Goal: Task Accomplishment & Management: Manage account settings

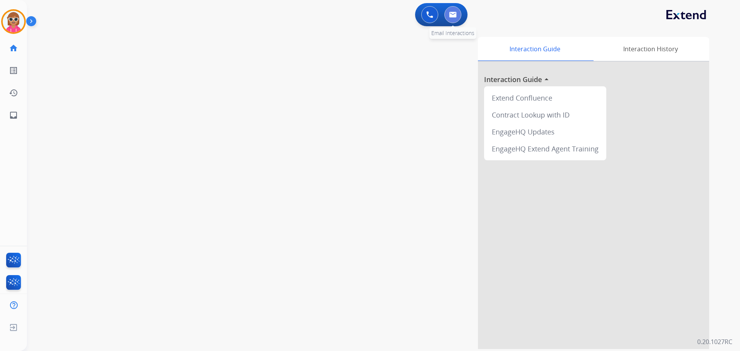
click at [446, 17] on button at bounding box center [453, 14] width 17 height 17
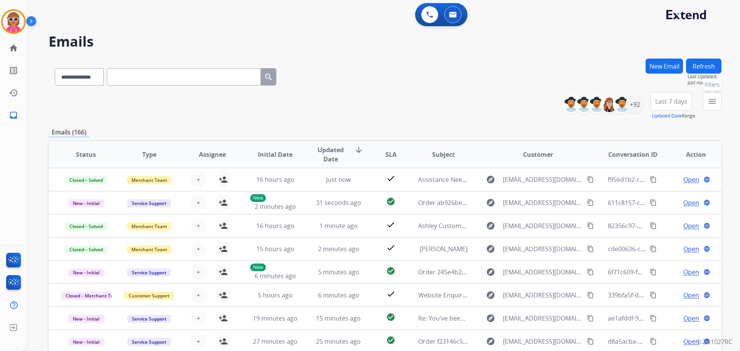
drag, startPoint x: 721, startPoint y: 99, endPoint x: 694, endPoint y: 123, distance: 36.3
click at [721, 99] on button "menu Filters" at bounding box center [712, 101] width 19 height 19
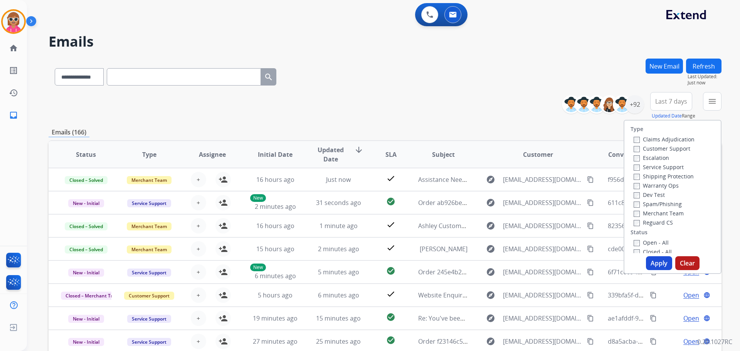
click at [652, 148] on label "Customer Support" at bounding box center [662, 148] width 57 height 7
drag, startPoint x: 658, startPoint y: 177, endPoint x: 657, endPoint y: 212, distance: 35.9
click at [658, 177] on label "Shipping Protection" at bounding box center [664, 176] width 60 height 7
drag, startPoint x: 657, startPoint y: 220, endPoint x: 649, endPoint y: 245, distance: 26.3
click at [657, 221] on label "Reguard CS" at bounding box center [653, 222] width 39 height 7
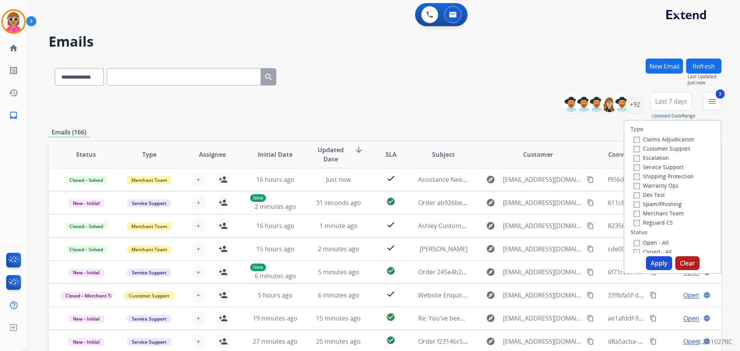
click at [648, 247] on div "Open - All" at bounding box center [674, 242] width 81 height 9
drag, startPoint x: 647, startPoint y: 240, endPoint x: 652, endPoint y: 255, distance: 15.8
click at [646, 239] on label "Open - All" at bounding box center [651, 242] width 35 height 7
click at [653, 266] on button "Apply" at bounding box center [659, 263] width 26 height 14
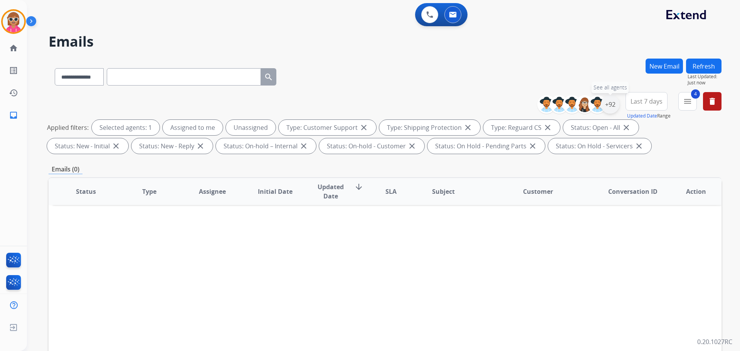
click at [612, 103] on div "+92" at bounding box center [610, 104] width 19 height 19
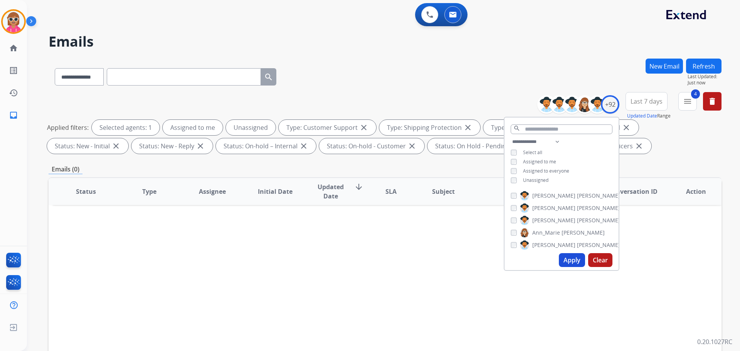
click at [540, 158] on span "Assigned to me" at bounding box center [539, 161] width 33 height 7
click at [568, 260] on button "Apply" at bounding box center [572, 260] width 26 height 14
click at [521, 175] on div "**********" at bounding box center [562, 161] width 114 height 49
click at [524, 180] on span "Unassigned" at bounding box center [535, 180] width 25 height 7
click at [552, 140] on select "**********" at bounding box center [537, 141] width 53 height 9
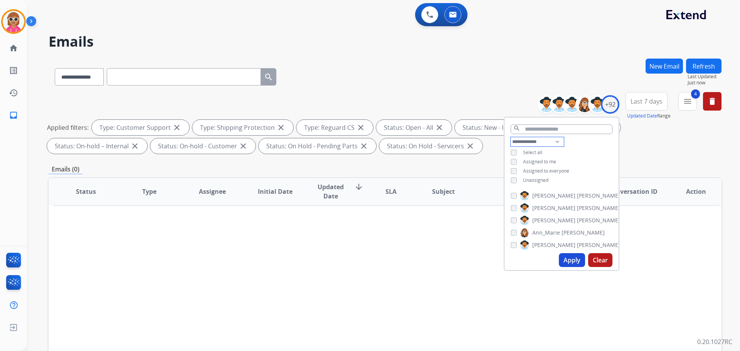
select select "**********"
click at [511, 137] on select "**********" at bounding box center [537, 141] width 53 height 9
click at [576, 157] on div "**********" at bounding box center [562, 157] width 114 height 40
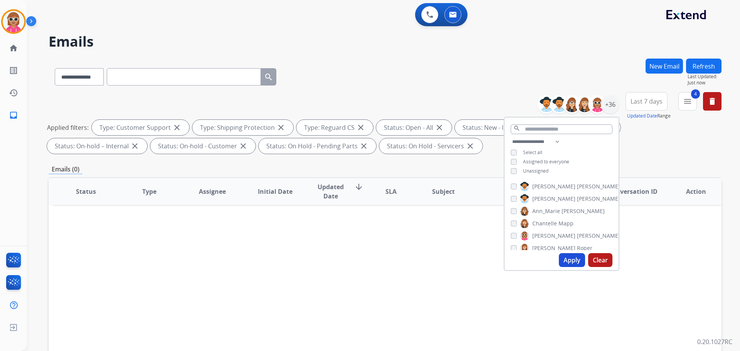
click at [577, 183] on span "[PERSON_NAME]" at bounding box center [598, 187] width 43 height 8
drag, startPoint x: 550, startPoint y: 199, endPoint x: 549, endPoint y: 211, distance: 12.3
click at [549, 199] on span "[PERSON_NAME]" at bounding box center [553, 199] width 43 height 8
click at [549, 213] on span "Ann_Marie" at bounding box center [546, 211] width 28 height 8
drag, startPoint x: 547, startPoint y: 221, endPoint x: 547, endPoint y: 232, distance: 12.0
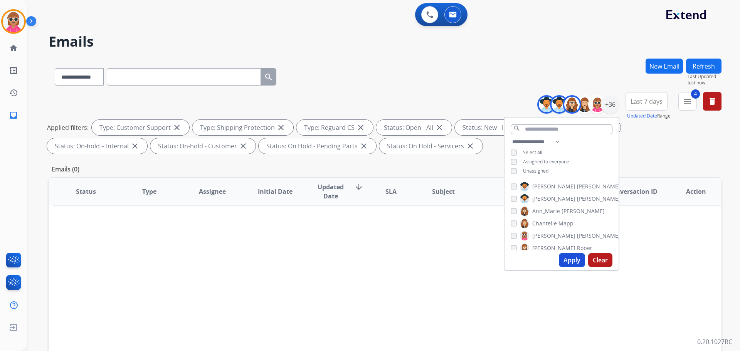
click at [547, 221] on span "Chantelle" at bounding box center [544, 224] width 25 height 8
drag, startPoint x: 547, startPoint y: 233, endPoint x: 546, endPoint y: 238, distance: 5.1
click at [546, 234] on span "[PERSON_NAME]" at bounding box center [553, 236] width 43 height 8
drag, startPoint x: 546, startPoint y: 244, endPoint x: 547, endPoint y: 233, distance: 11.2
click at [546, 244] on span "[PERSON_NAME]" at bounding box center [553, 248] width 43 height 8
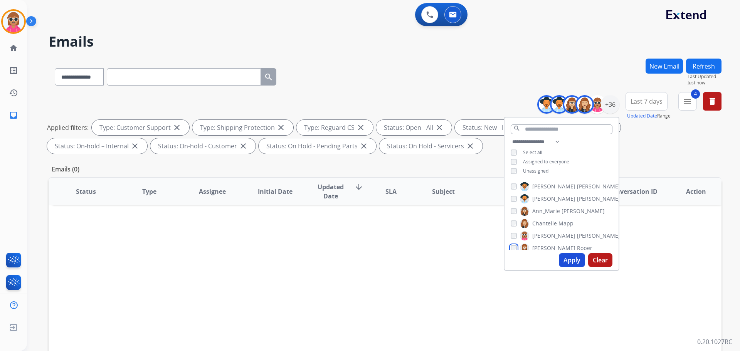
scroll to position [0, 0]
click at [548, 228] on div "[PERSON_NAME] [PERSON_NAME] [PERSON_NAME] [PERSON_NAME] [PERSON_NAME] [PERSON_N…" at bounding box center [562, 214] width 114 height 71
click at [548, 232] on span "[PERSON_NAME]" at bounding box center [553, 236] width 43 height 8
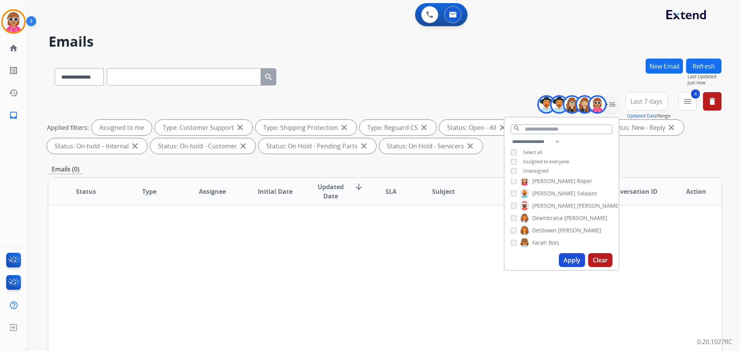
scroll to position [77, 0]
click at [546, 186] on label "[PERSON_NAME]" at bounding box center [558, 183] width 77 height 9
click at [541, 230] on span "[PERSON_NAME]" at bounding box center [553, 234] width 43 height 8
click at [536, 251] on div "Apply Clear" at bounding box center [562, 260] width 114 height 20
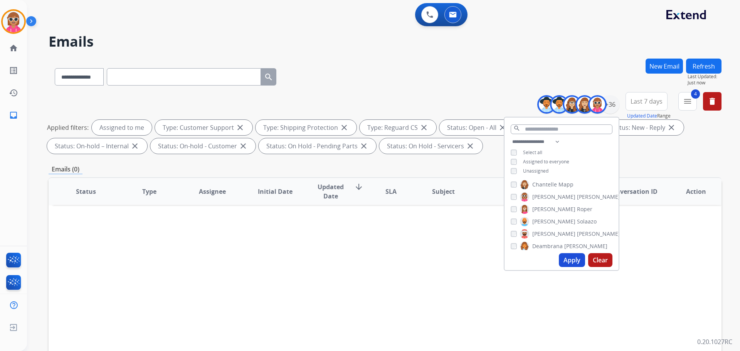
click at [535, 249] on span "Deambrana" at bounding box center [547, 247] width 30 height 8
click at [553, 220] on span "DeShawn" at bounding box center [544, 220] width 24 height 8
drag, startPoint x: 547, startPoint y: 231, endPoint x: 548, endPoint y: 241, distance: 10.1
click at [547, 230] on label "Farah Bois" at bounding box center [539, 232] width 39 height 9
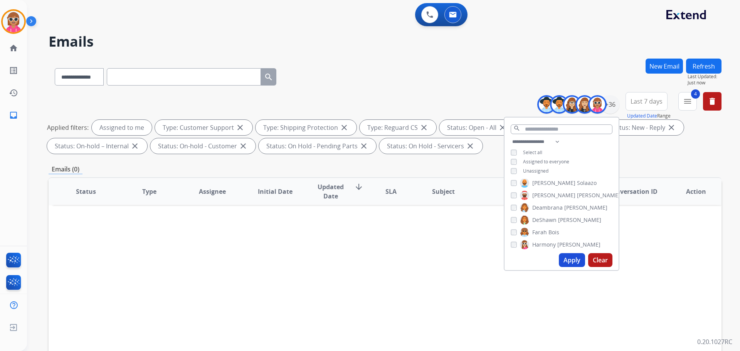
click at [549, 242] on span "Harmony" at bounding box center [544, 245] width 24 height 8
click at [547, 218] on span "Jaquayla" at bounding box center [543, 219] width 22 height 8
click at [548, 229] on span "[PERSON_NAME]" at bounding box center [569, 231] width 43 height 8
click at [577, 243] on span "[PERSON_NAME]" at bounding box center [598, 243] width 43 height 8
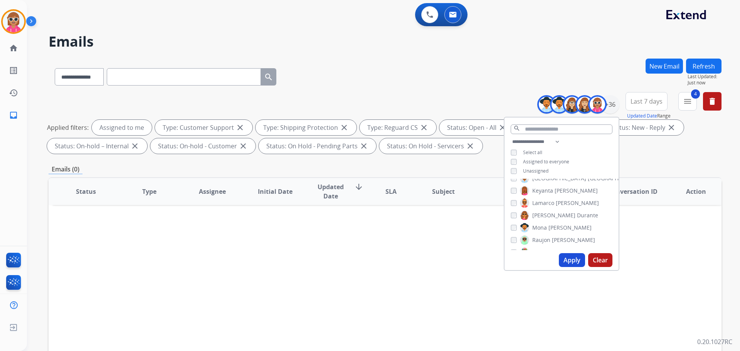
scroll to position [155, 0]
click at [588, 218] on span "[GEOGRAPHIC_DATA]" at bounding box center [615, 217] width 54 height 8
click at [550, 226] on span "Keyanta" at bounding box center [542, 230] width 21 height 8
click at [551, 240] on span "Lamarco" at bounding box center [543, 242] width 22 height 8
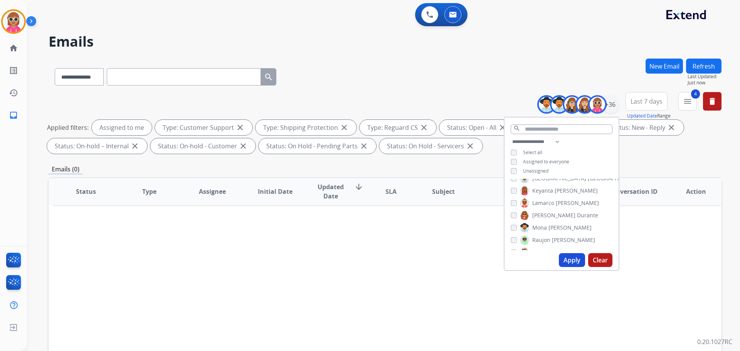
click at [577, 218] on span "Durante" at bounding box center [587, 216] width 21 height 8
click at [550, 229] on span "[PERSON_NAME]" at bounding box center [570, 228] width 43 height 8
click at [549, 236] on label "[PERSON_NAME]" at bounding box center [557, 240] width 75 height 9
click at [548, 222] on span "[PERSON_NAME]" at bounding box center [553, 226] width 43 height 8
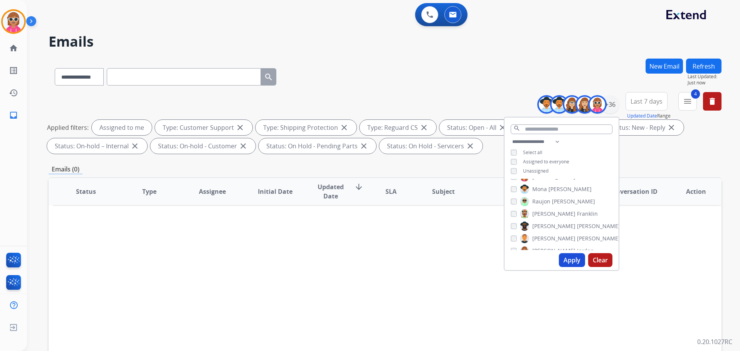
click at [548, 215] on span "[PERSON_NAME]" at bounding box center [553, 214] width 43 height 8
drag, startPoint x: 549, startPoint y: 236, endPoint x: 547, endPoint y: 247, distance: 11.0
click at [577, 236] on span "[PERSON_NAME]" at bounding box center [598, 239] width 43 height 8
click at [545, 251] on div "Apply Clear" at bounding box center [562, 260] width 114 height 20
click at [544, 246] on div "[PERSON_NAME] [PERSON_NAME] [PERSON_NAME] [PERSON_NAME] [PERSON_NAME] [PERSON_N…" at bounding box center [562, 214] width 114 height 71
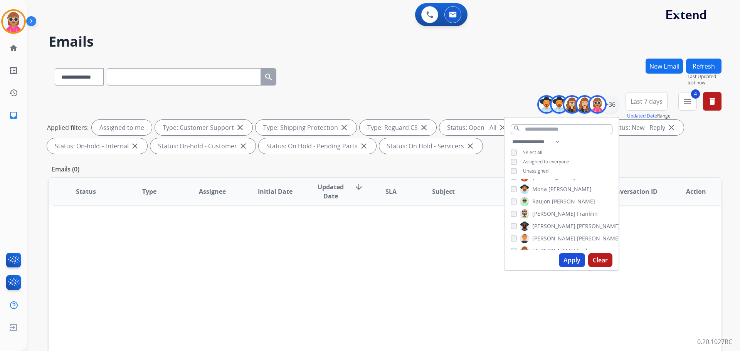
click at [544, 246] on label "[PERSON_NAME]" at bounding box center [557, 250] width 74 height 9
drag, startPoint x: 552, startPoint y: 221, endPoint x: 552, endPoint y: 227, distance: 5.8
click at [553, 222] on span "Shamaya" at bounding box center [544, 222] width 24 height 8
click at [551, 233] on span "Shamora" at bounding box center [543, 234] width 23 height 8
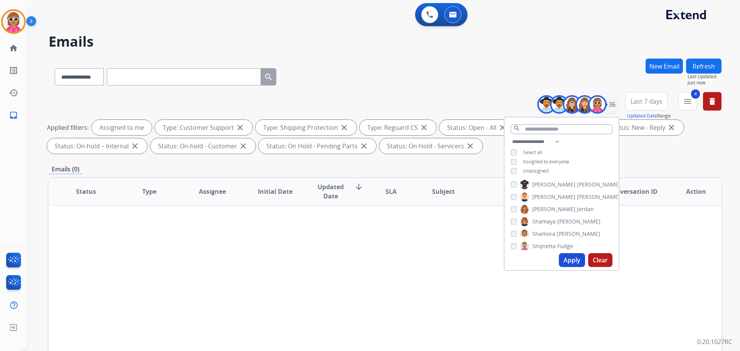
click at [551, 222] on span "Shamaya" at bounding box center [544, 222] width 24 height 8
click at [548, 247] on span "Shqnetta" at bounding box center [544, 247] width 24 height 8
click at [552, 217] on span "[PERSON_NAME]" at bounding box center [553, 220] width 43 height 8
click at [548, 233] on span "[PERSON_NAME]" at bounding box center [553, 233] width 43 height 8
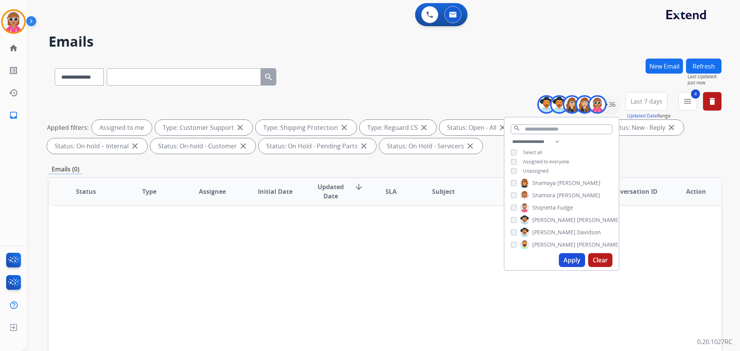
click at [577, 247] on span "[PERSON_NAME]" at bounding box center [598, 245] width 43 height 8
click at [542, 191] on span "Tyquanda" at bounding box center [545, 191] width 26 height 8
click at [541, 206] on span "Uriah" at bounding box center [539, 203] width 14 height 8
click at [541, 214] on span "[GEOGRAPHIC_DATA]" at bounding box center [559, 216] width 54 height 8
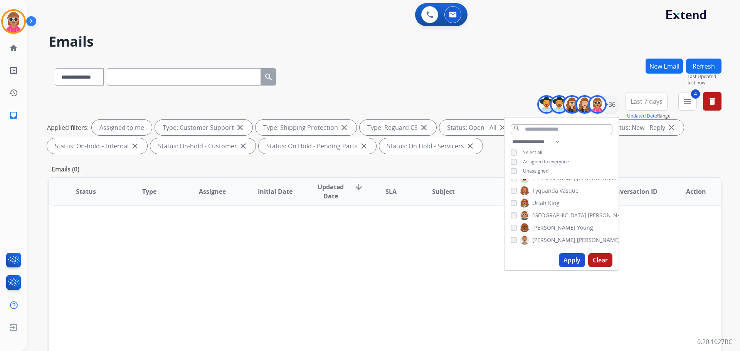
click at [542, 224] on span "[PERSON_NAME]" at bounding box center [553, 228] width 43 height 8
click at [545, 236] on span "[PERSON_NAME]" at bounding box center [553, 240] width 43 height 8
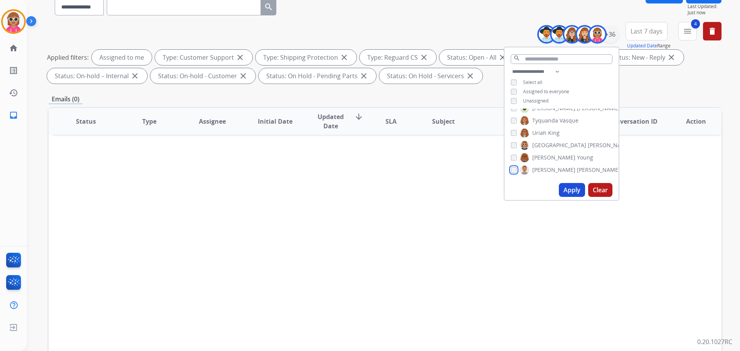
scroll to position [77, 0]
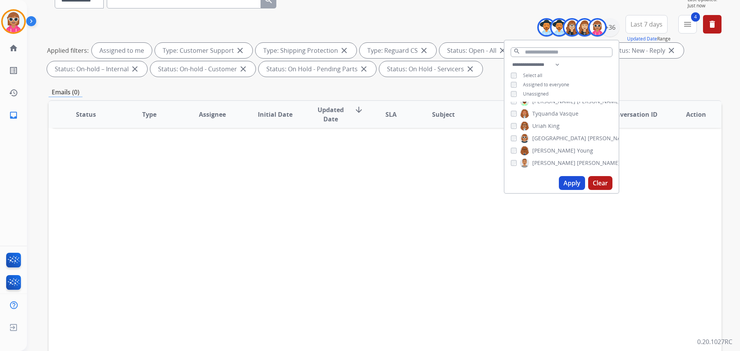
click at [568, 183] on button "Apply" at bounding box center [572, 183] width 26 height 14
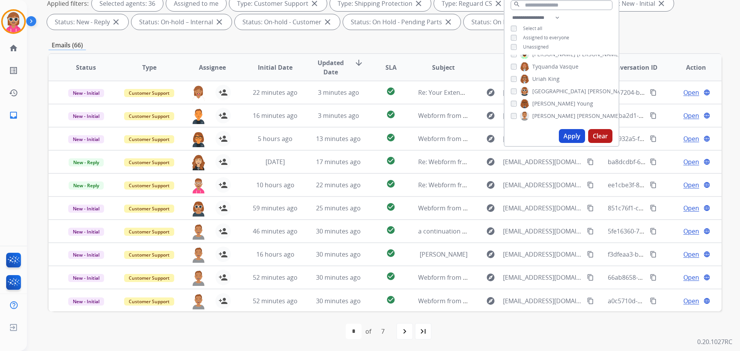
scroll to position [125, 0]
click at [205, 62] on th "Assignee" at bounding box center [206, 67] width 63 height 27
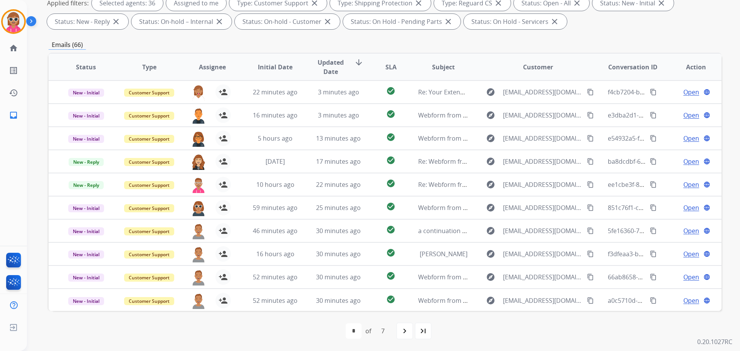
click at [214, 76] on th "Assignee" at bounding box center [206, 67] width 63 height 27
click at [211, 66] on span "Assignee" at bounding box center [212, 66] width 27 height 9
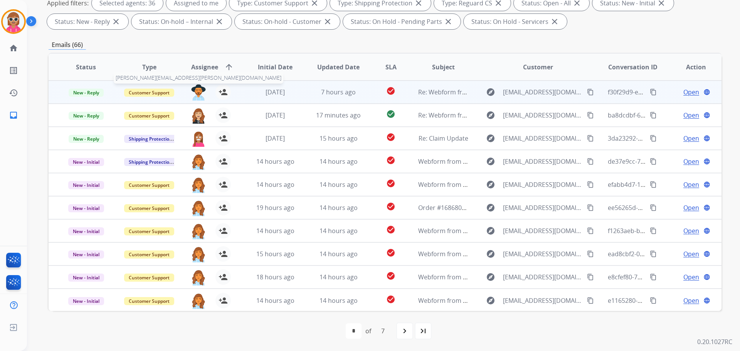
click at [197, 94] on img at bounding box center [198, 92] width 15 height 16
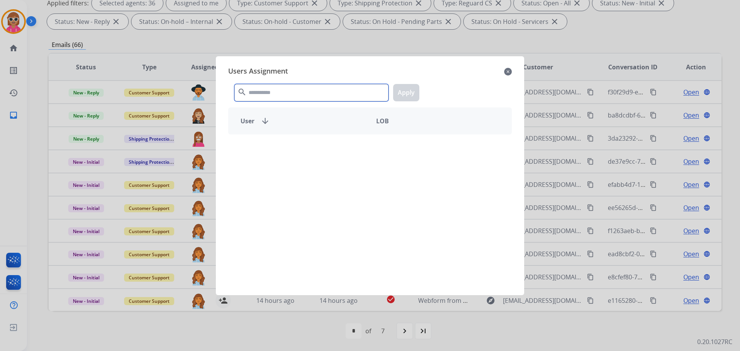
click at [263, 90] on input "text" at bounding box center [311, 92] width 154 height 17
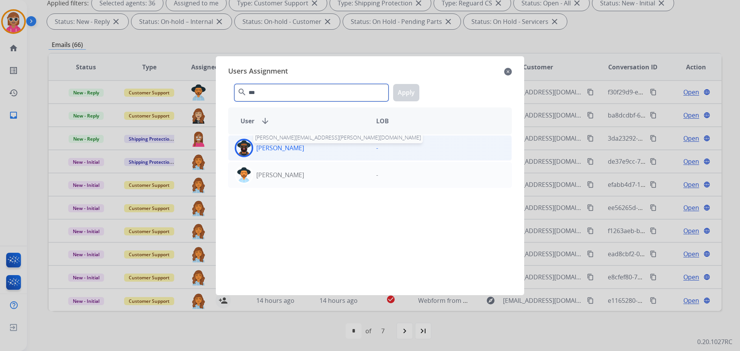
type input "***"
click at [262, 146] on p "[PERSON_NAME]" at bounding box center [280, 147] width 48 height 9
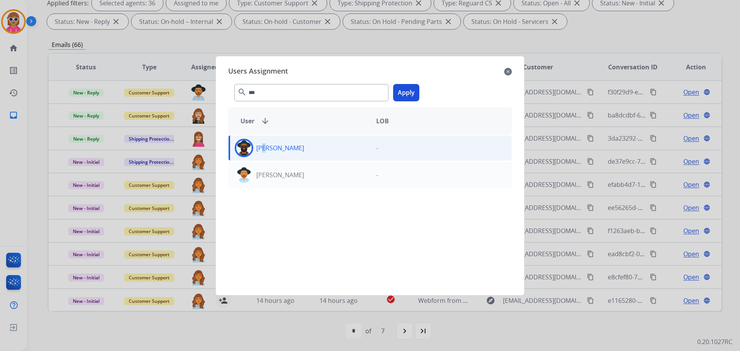
click at [406, 96] on button "Apply" at bounding box center [406, 92] width 26 height 17
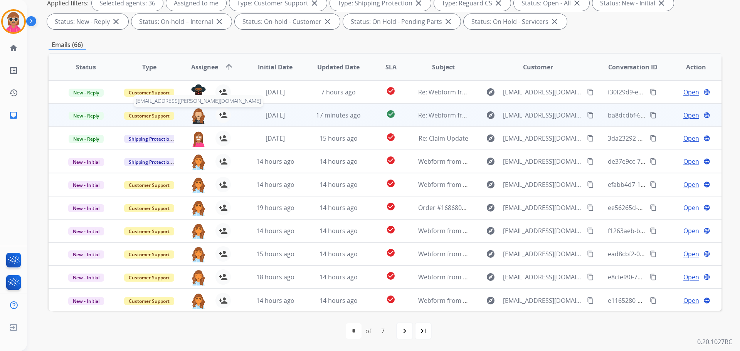
click at [197, 116] on img at bounding box center [198, 116] width 15 height 16
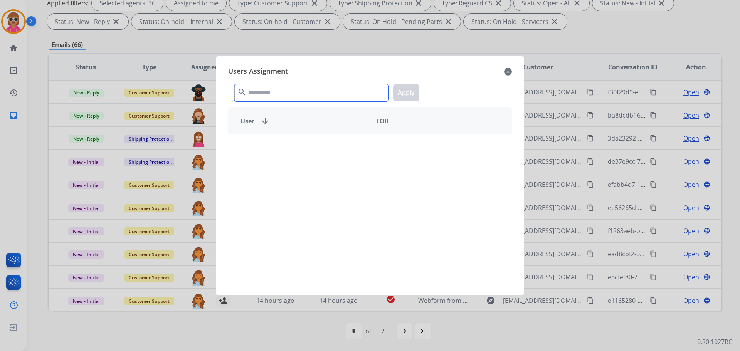
click at [283, 87] on input "text" at bounding box center [311, 92] width 154 height 17
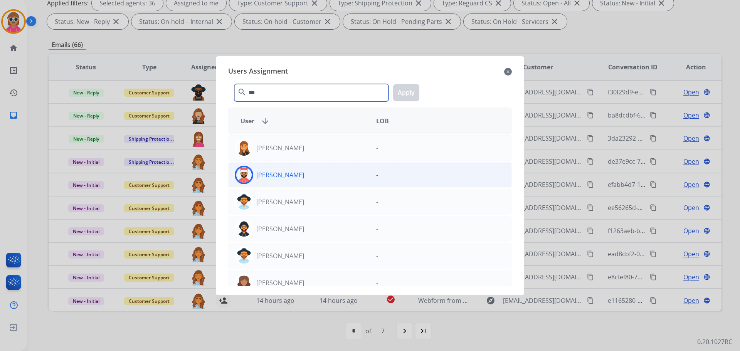
type input "***"
click at [303, 170] on div "[PERSON_NAME]" at bounding box center [299, 175] width 141 height 19
drag, startPoint x: 415, startPoint y: 92, endPoint x: 401, endPoint y: 98, distance: 15.0
click at [415, 92] on button "Apply" at bounding box center [406, 92] width 26 height 17
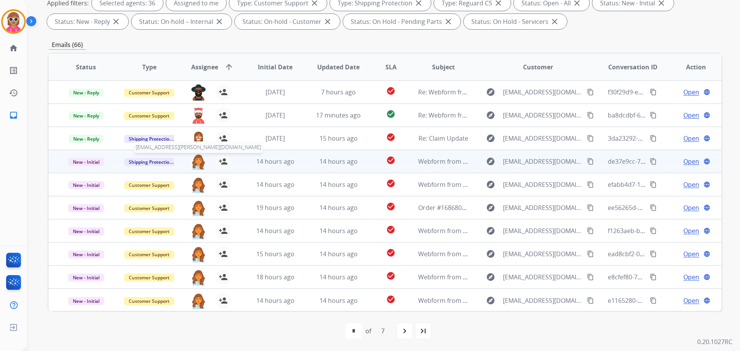
click at [197, 157] on img at bounding box center [198, 162] width 15 height 16
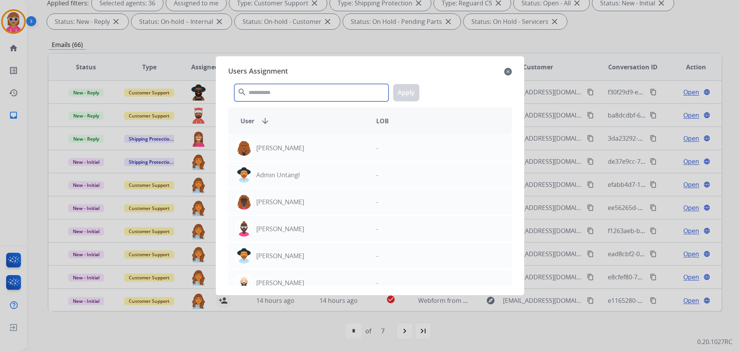
drag, startPoint x: 277, startPoint y: 92, endPoint x: 200, endPoint y: 148, distance: 95.0
click at [278, 92] on input "text" at bounding box center [311, 92] width 154 height 17
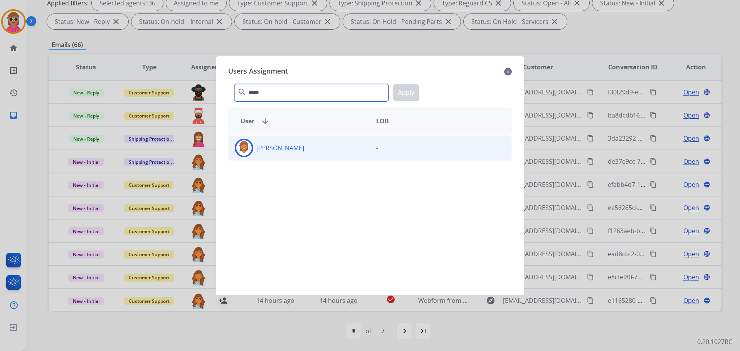
type input "*****"
click at [332, 147] on div "[PERSON_NAME]" at bounding box center [299, 148] width 141 height 19
click at [415, 87] on button "Apply" at bounding box center [406, 92] width 26 height 17
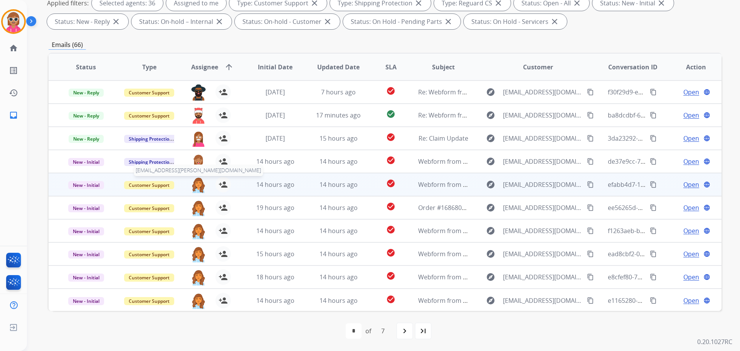
click at [196, 181] on img at bounding box center [198, 185] width 15 height 16
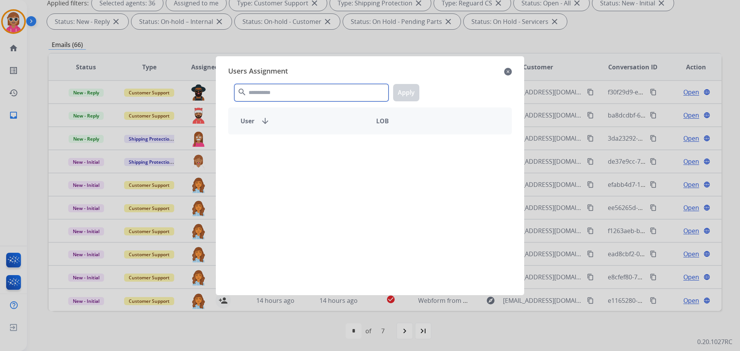
click at [293, 88] on input "text" at bounding box center [311, 92] width 154 height 17
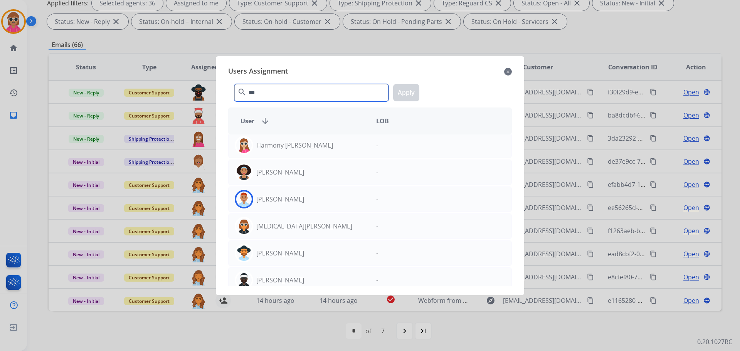
scroll to position [39, 0]
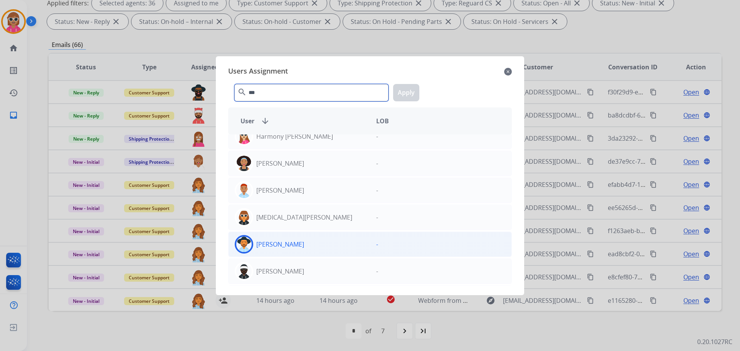
type input "***"
click at [305, 238] on div "[PERSON_NAME]" at bounding box center [299, 244] width 141 height 19
click at [418, 94] on button "Apply" at bounding box center [406, 92] width 26 height 17
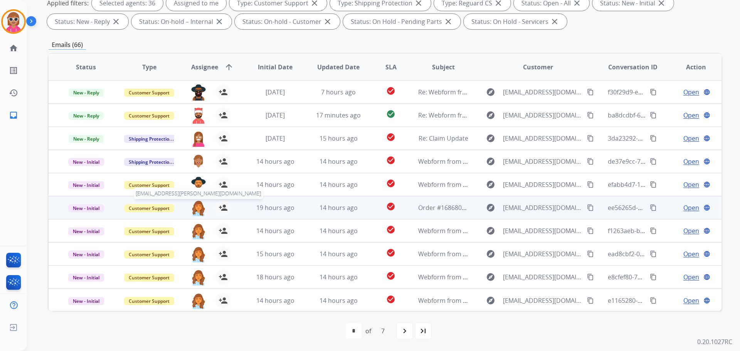
click at [198, 205] on img at bounding box center [198, 208] width 15 height 16
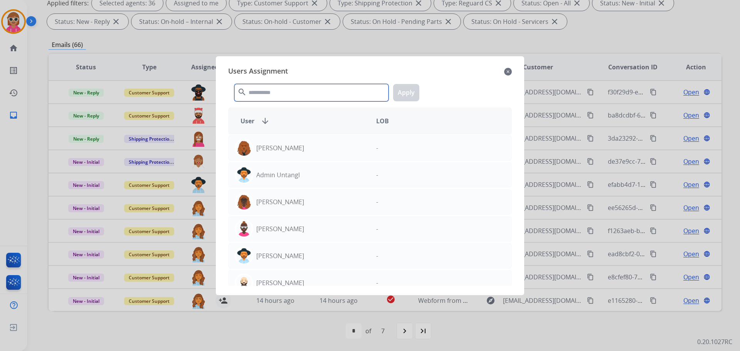
click at [279, 95] on input "text" at bounding box center [311, 92] width 154 height 17
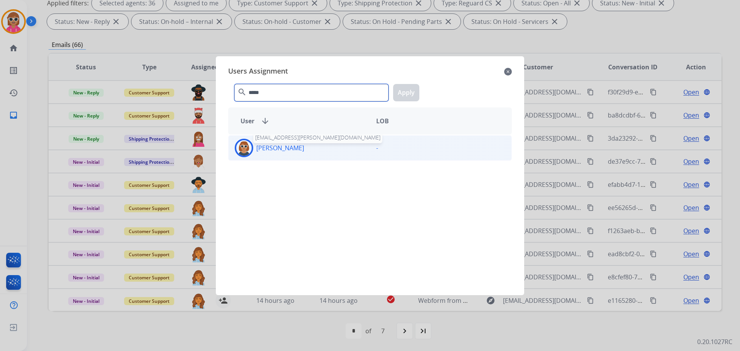
type input "*****"
click at [273, 147] on p "[PERSON_NAME]" at bounding box center [280, 147] width 48 height 9
click at [411, 90] on button "Apply" at bounding box center [406, 92] width 26 height 17
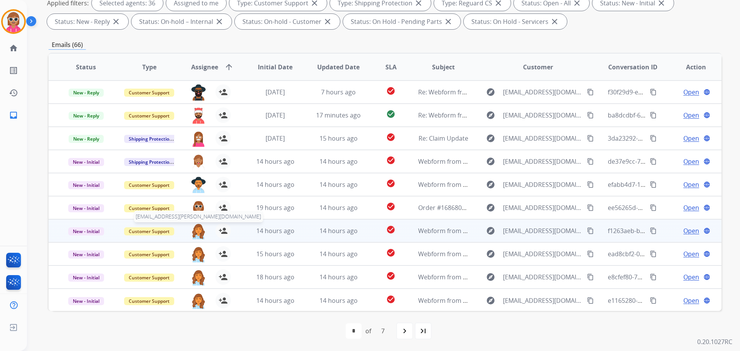
click at [195, 227] on img at bounding box center [198, 231] width 15 height 16
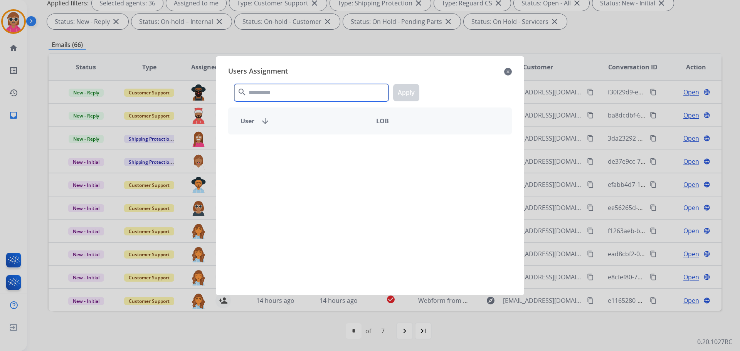
click at [271, 89] on input "text" at bounding box center [311, 92] width 154 height 17
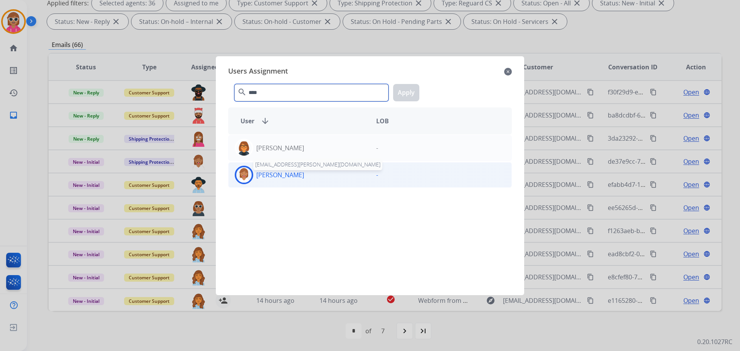
type input "****"
click at [292, 176] on p "[PERSON_NAME]" at bounding box center [280, 174] width 48 height 9
click at [410, 89] on button "Apply" at bounding box center [406, 92] width 26 height 17
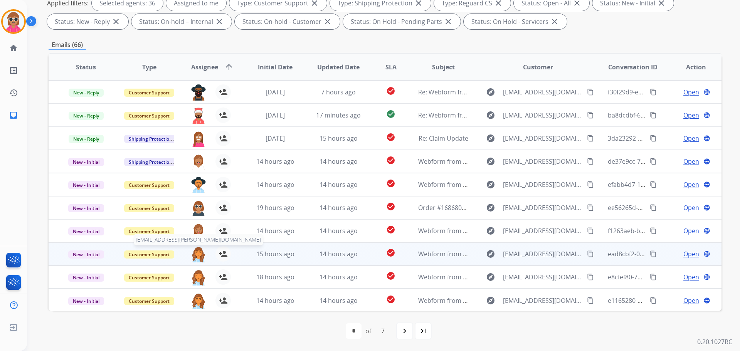
click at [198, 252] on img at bounding box center [198, 254] width 15 height 16
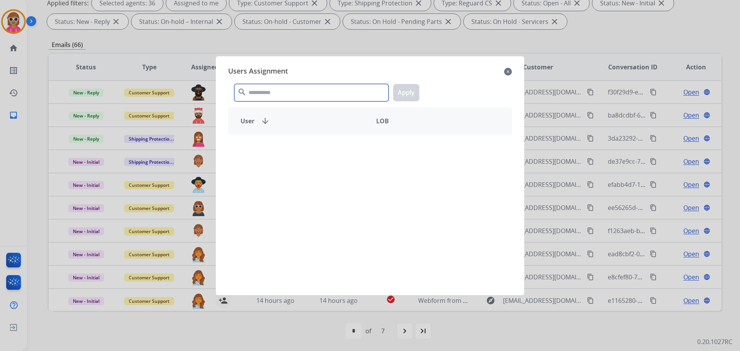
click at [279, 94] on input "text" at bounding box center [311, 92] width 154 height 17
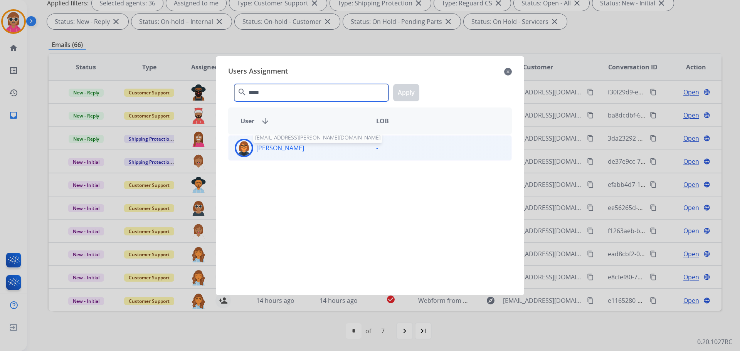
type input "*****"
click at [297, 150] on p "[PERSON_NAME]" at bounding box center [280, 147] width 48 height 9
click at [408, 94] on button "Apply" at bounding box center [406, 92] width 26 height 17
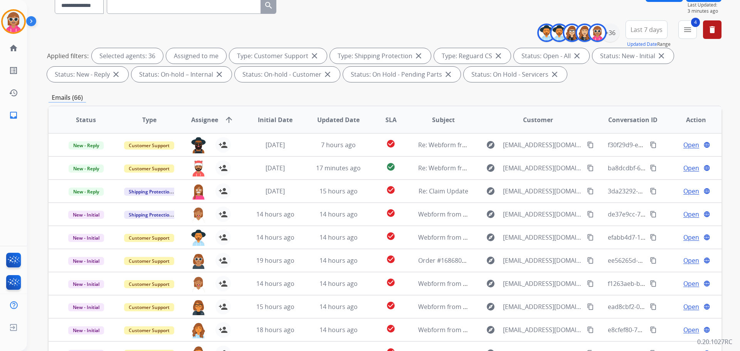
scroll to position [0, 0]
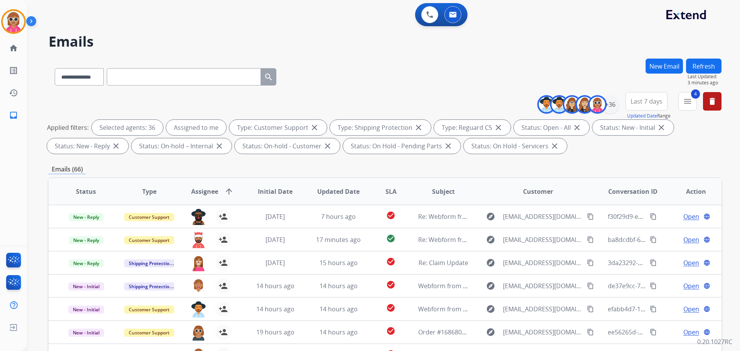
click at [712, 111] on div "**********" at bounding box center [632, 106] width 179 height 28
click at [713, 103] on mat-icon "delete" at bounding box center [712, 101] width 9 height 9
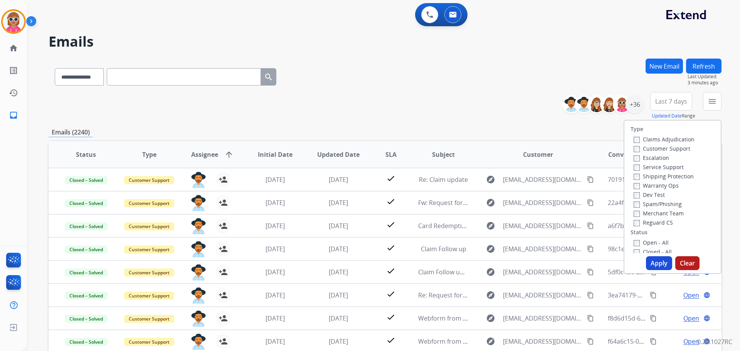
click at [628, 112] on div "+36" at bounding box center [606, 104] width 76 height 19
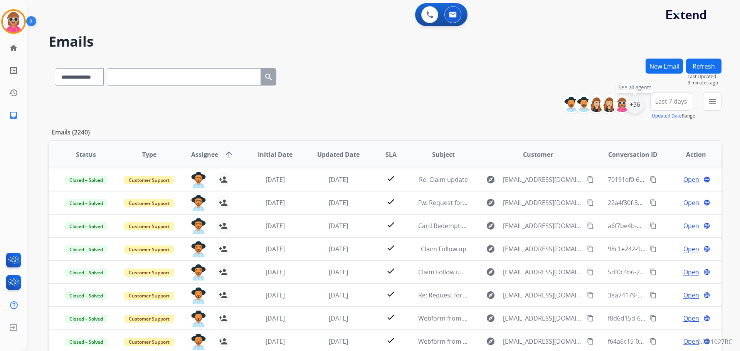
click at [634, 107] on div "+36" at bounding box center [635, 104] width 19 height 19
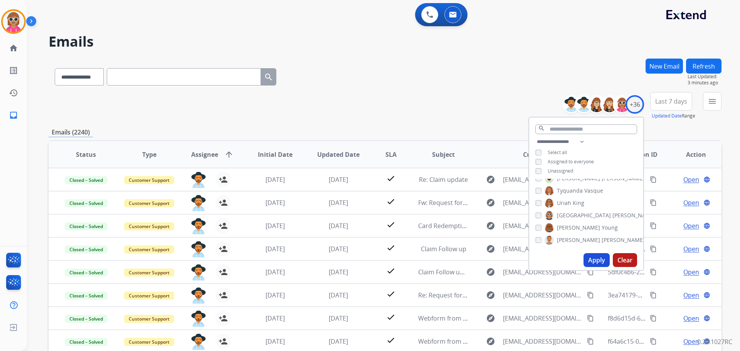
click at [578, 216] on label "[PERSON_NAME]" at bounding box center [600, 215] width 111 height 9
click at [576, 207] on span "Shamora" at bounding box center [568, 206] width 23 height 8
click at [576, 190] on span "Shamaya" at bounding box center [569, 194] width 24 height 8
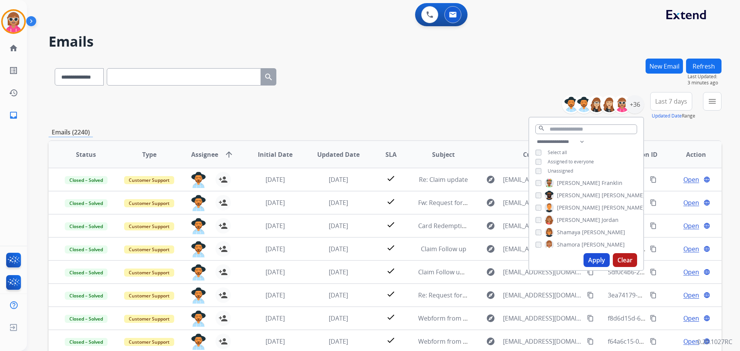
click at [576, 195] on span "[PERSON_NAME]" at bounding box center [578, 196] width 43 height 8
click at [566, 232] on span "Mona" at bounding box center [564, 236] width 15 height 8
click at [602, 200] on span "[PERSON_NAME]" at bounding box center [623, 203] width 43 height 8
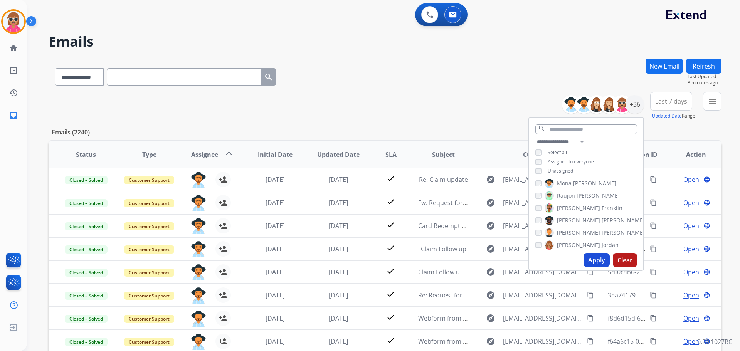
scroll to position [224, 0]
click at [577, 218] on span "[PERSON_NAME]" at bounding box center [578, 222] width 43 height 8
click at [591, 258] on button "Apply" at bounding box center [597, 260] width 26 height 14
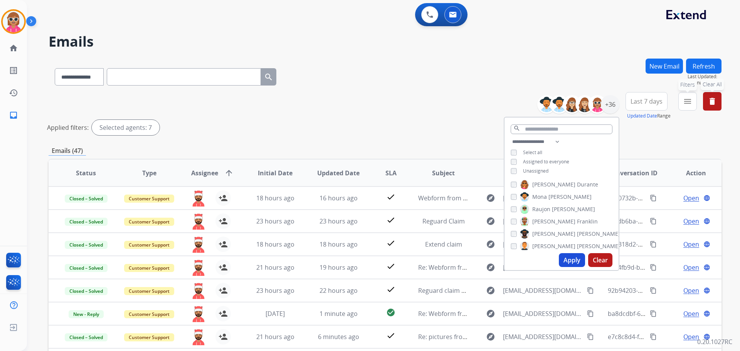
drag, startPoint x: 687, startPoint y: 105, endPoint x: 660, endPoint y: 172, distance: 72.0
click at [687, 107] on button "menu Filters" at bounding box center [688, 101] width 19 height 19
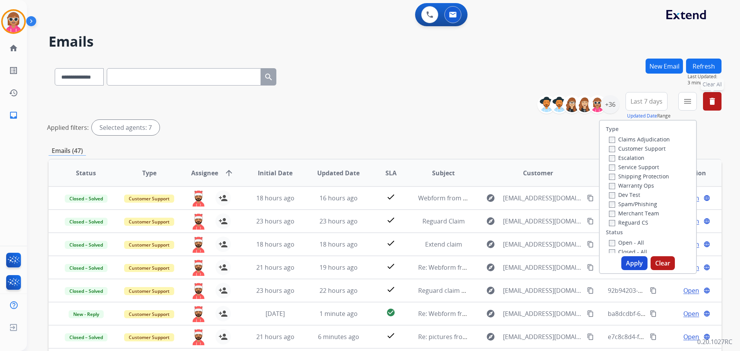
drag, startPoint x: 638, startPoint y: 148, endPoint x: 638, endPoint y: 178, distance: 30.1
click at [638, 149] on label "Customer Support" at bounding box center [637, 148] width 57 height 7
click at [638, 178] on label "Shipping Protection" at bounding box center [639, 176] width 60 height 7
click at [631, 222] on label "Reguard CS" at bounding box center [628, 222] width 39 height 7
click at [625, 242] on label "Open - All" at bounding box center [626, 242] width 35 height 7
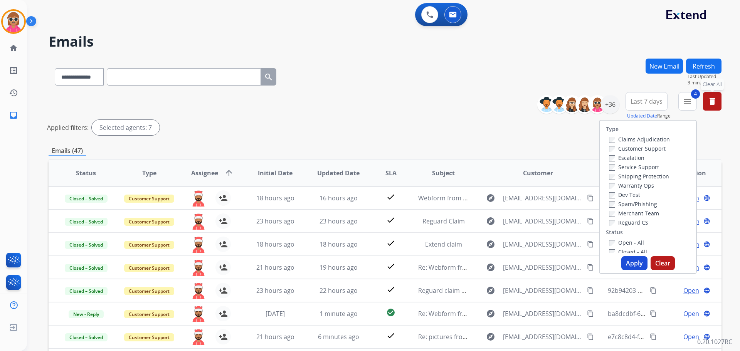
click at [628, 262] on button "Apply" at bounding box center [635, 263] width 26 height 14
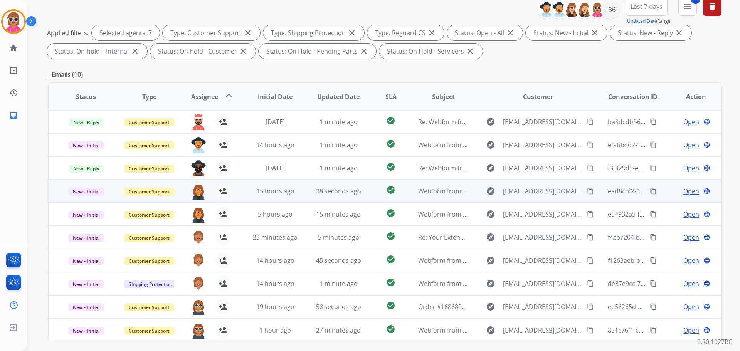
scroll to position [125, 0]
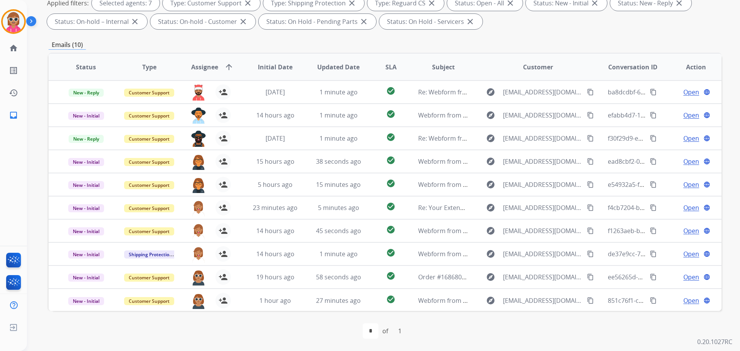
click at [206, 65] on span "Assignee" at bounding box center [204, 66] width 27 height 9
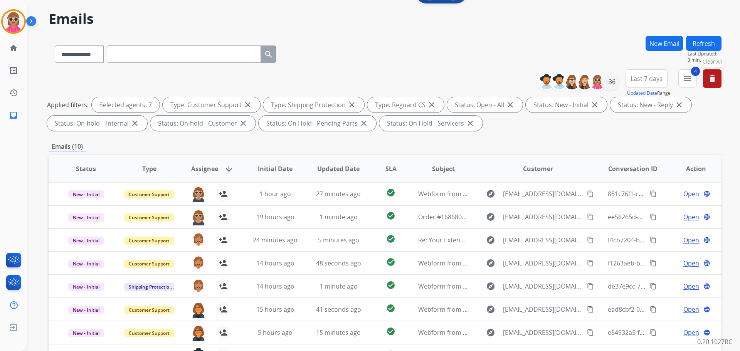
scroll to position [9, 0]
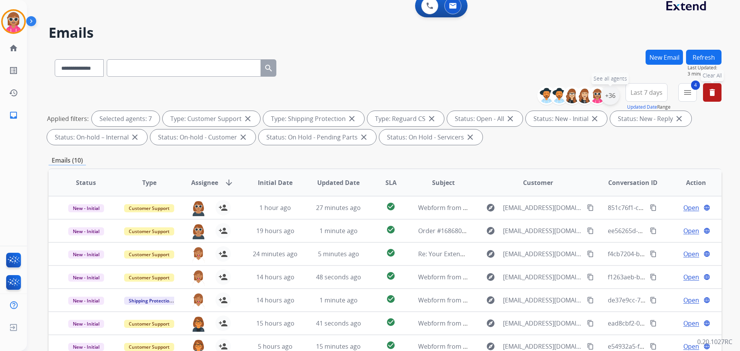
click at [614, 94] on div "+36" at bounding box center [610, 95] width 19 height 19
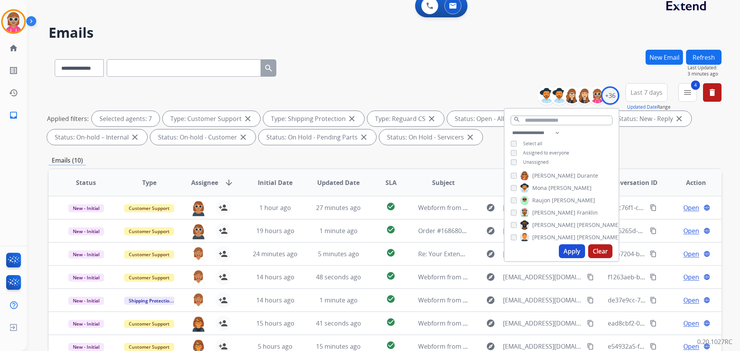
click at [670, 61] on button "New Email" at bounding box center [664, 57] width 37 height 15
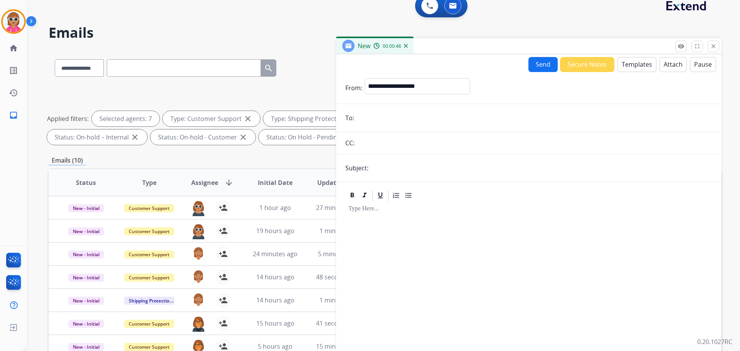
click at [719, 52] on div "**********" at bounding box center [529, 205] width 386 height 334
click at [720, 50] on div "New 00:00:47" at bounding box center [529, 46] width 386 height 16
click at [718, 50] on button "close Close" at bounding box center [714, 46] width 12 height 12
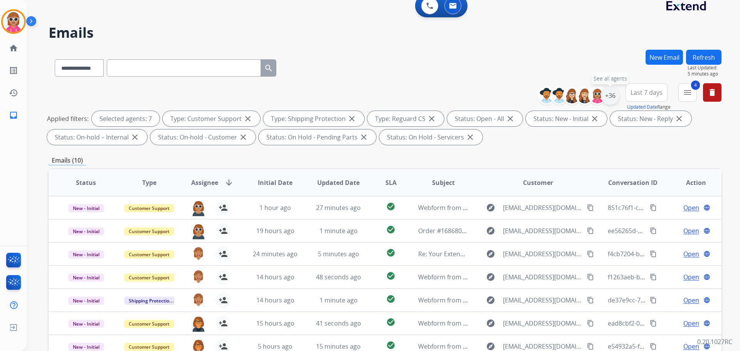
click at [615, 97] on div "+36" at bounding box center [610, 95] width 19 height 19
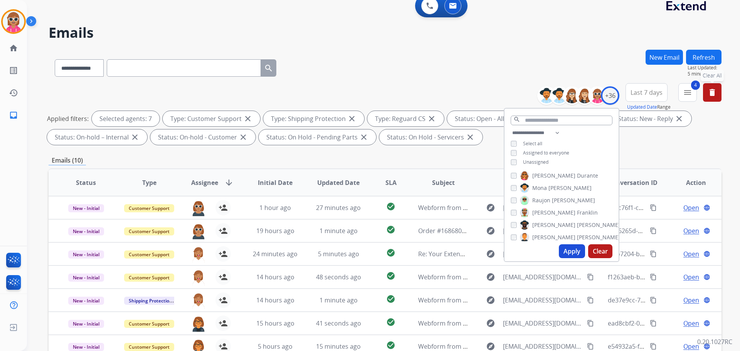
click at [718, 87] on button "delete Clear All" at bounding box center [712, 92] width 19 height 19
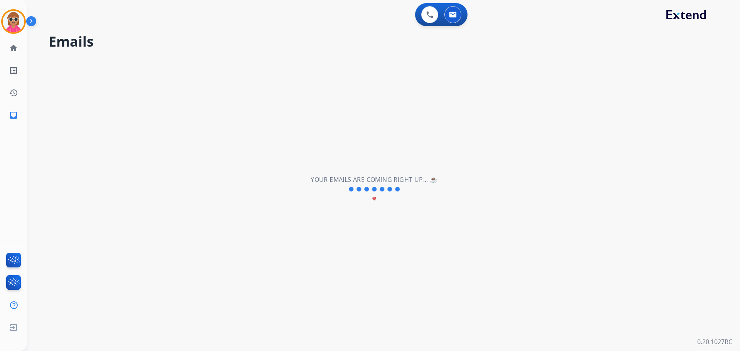
scroll to position [0, 0]
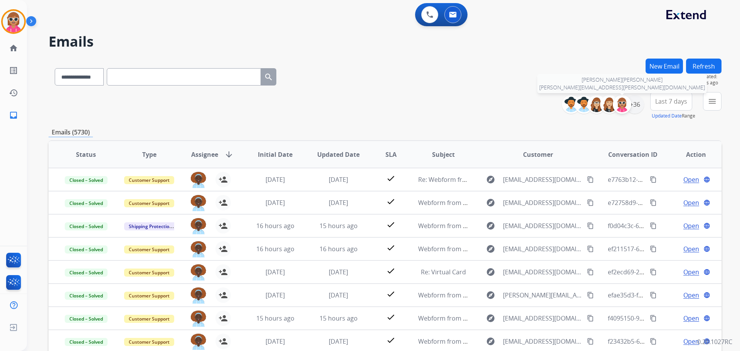
click at [623, 105] on img at bounding box center [622, 104] width 15 height 15
click at [620, 108] on img at bounding box center [622, 104] width 15 height 15
click at [631, 110] on div "+36" at bounding box center [635, 104] width 19 height 19
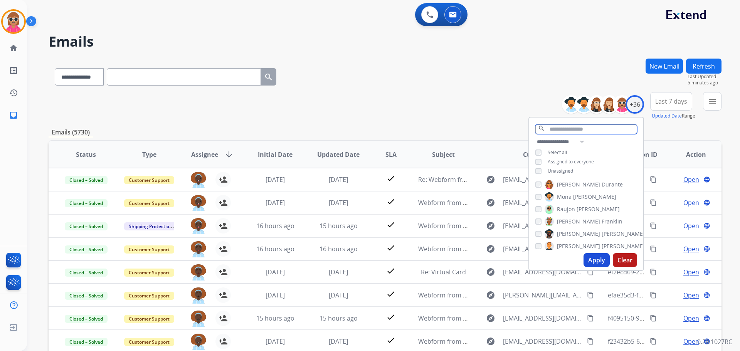
click at [551, 132] on input "text" at bounding box center [587, 130] width 102 height 10
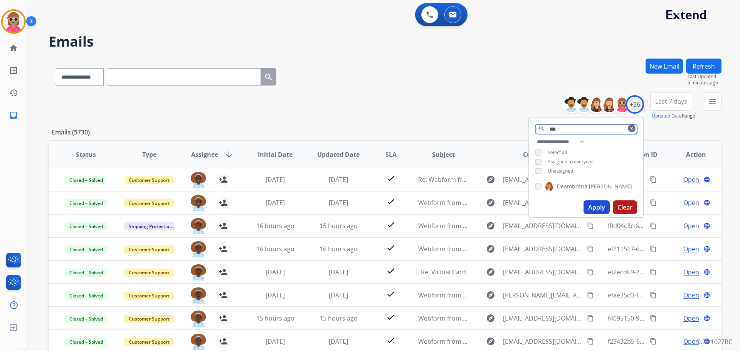
type input "***"
click at [574, 183] on span "Deambrana" at bounding box center [572, 187] width 30 height 8
click at [591, 201] on button "Apply" at bounding box center [597, 207] width 26 height 14
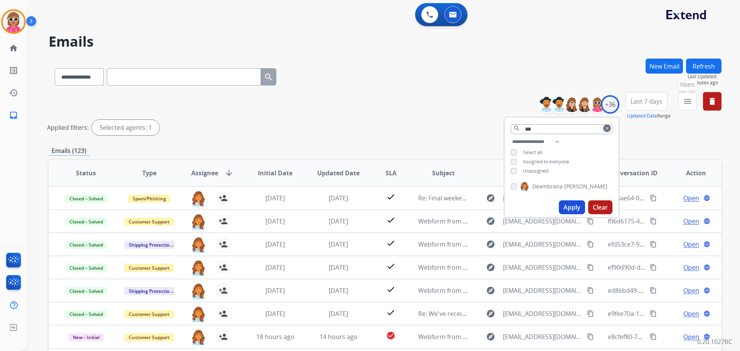
drag, startPoint x: 692, startPoint y: 100, endPoint x: 686, endPoint y: 117, distance: 18.2
click at [692, 100] on button "menu Filters" at bounding box center [688, 101] width 19 height 19
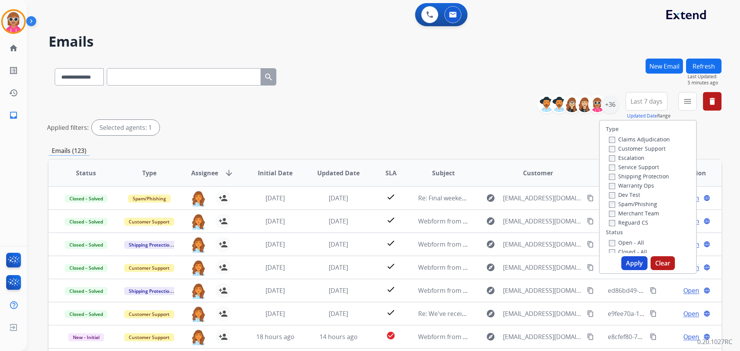
click at [651, 149] on label "Customer Support" at bounding box center [637, 148] width 57 height 7
click at [644, 177] on label "Shipping Protection" at bounding box center [639, 176] width 60 height 7
click at [640, 220] on label "Reguard CS" at bounding box center [628, 222] width 39 height 7
drag, startPoint x: 628, startPoint y: 241, endPoint x: 617, endPoint y: 267, distance: 28.1
click at [628, 241] on label "Open - All" at bounding box center [626, 242] width 35 height 7
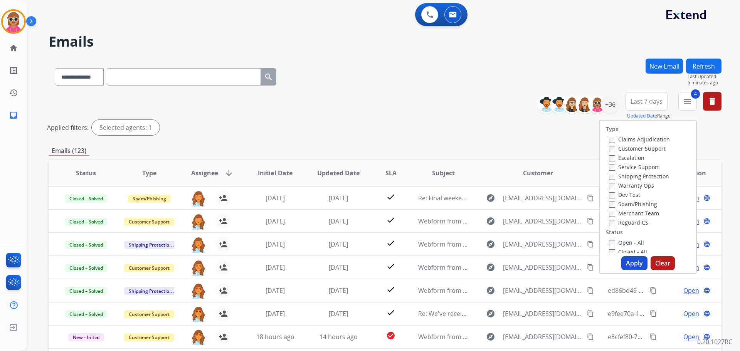
click at [627, 264] on button "Apply" at bounding box center [635, 263] width 26 height 14
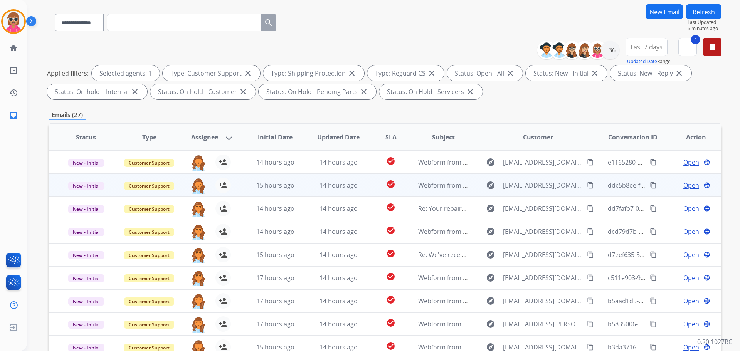
scroll to position [77, 0]
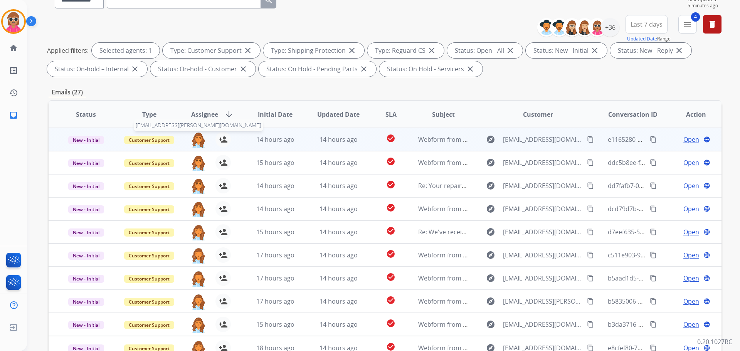
click at [197, 136] on img at bounding box center [198, 140] width 15 height 16
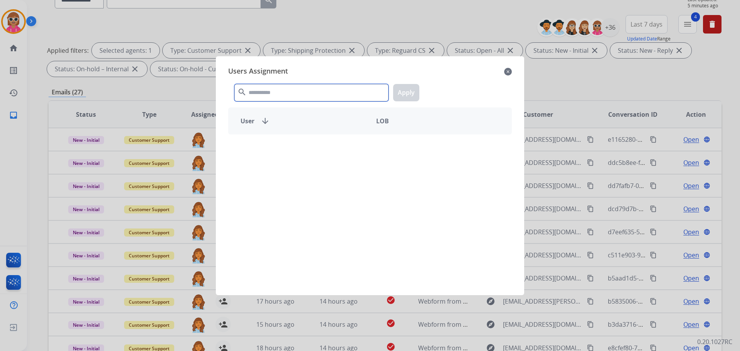
click at [273, 94] on input "text" at bounding box center [311, 92] width 154 height 17
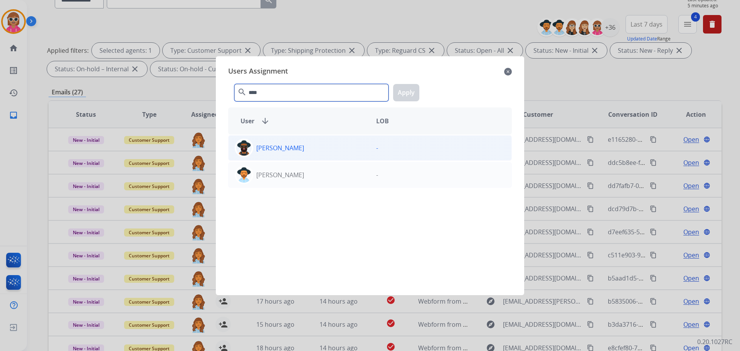
type input "****"
click at [294, 143] on p "[PERSON_NAME]" at bounding box center [280, 147] width 48 height 9
click at [408, 93] on button "Apply" at bounding box center [406, 92] width 26 height 17
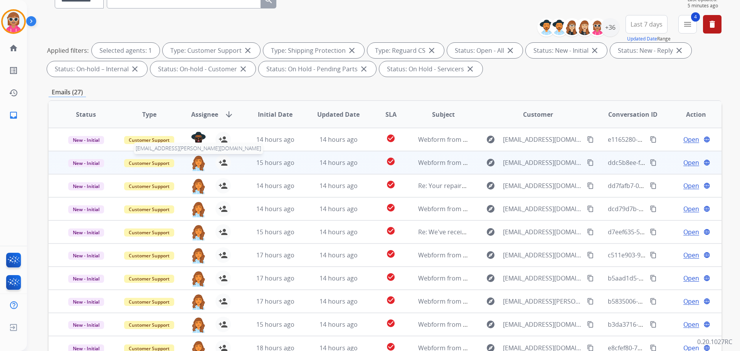
click at [195, 162] on img at bounding box center [198, 163] width 15 height 16
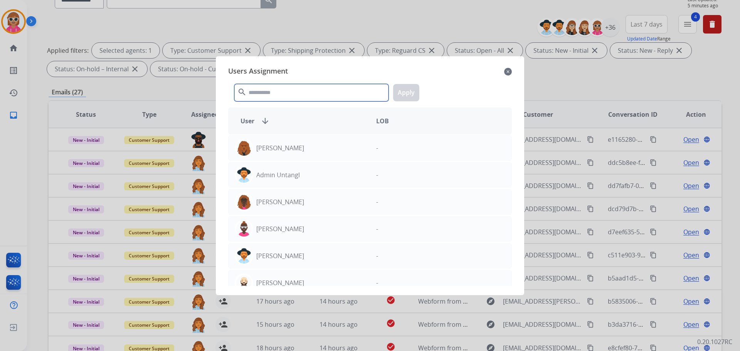
click at [286, 95] on input "text" at bounding box center [311, 92] width 154 height 17
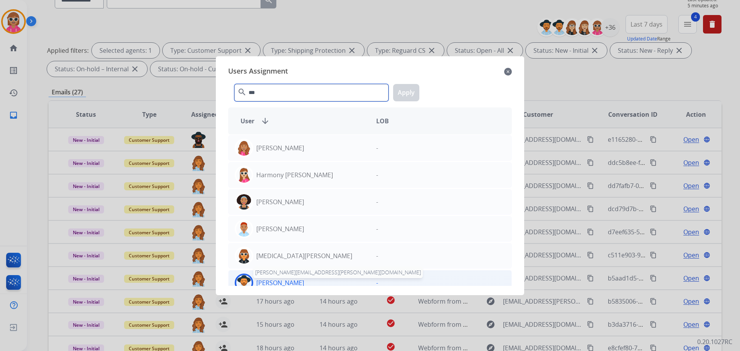
type input "***"
click at [287, 285] on p "[PERSON_NAME]" at bounding box center [280, 282] width 48 height 9
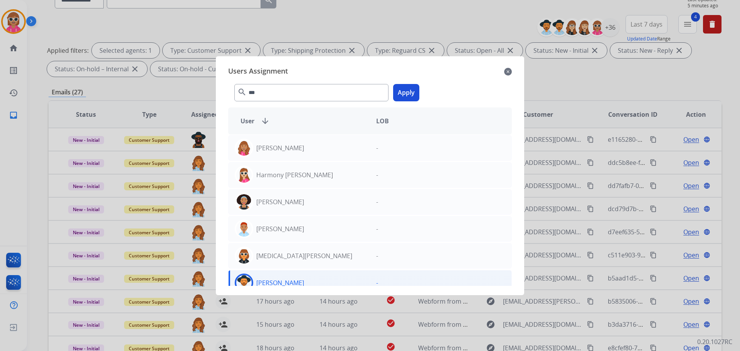
click at [410, 94] on button "Apply" at bounding box center [406, 92] width 26 height 17
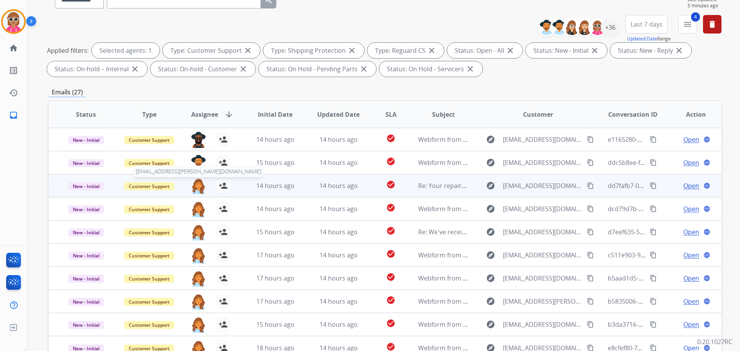
click at [198, 192] on img at bounding box center [198, 186] width 15 height 16
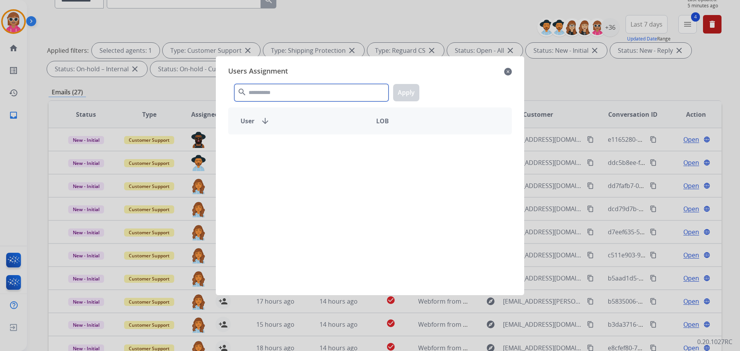
click at [283, 89] on input "text" at bounding box center [311, 92] width 154 height 17
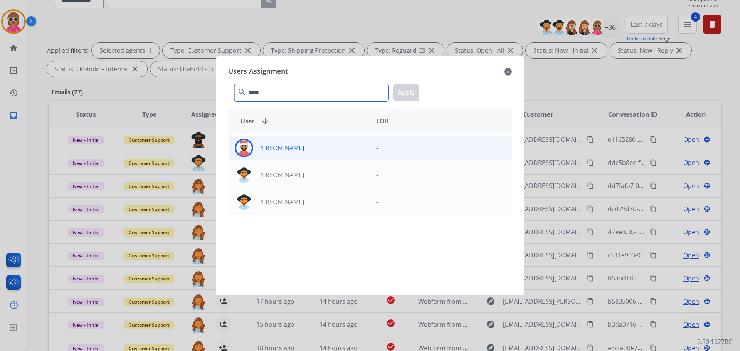
type input "*****"
click at [290, 141] on div "[PERSON_NAME]" at bounding box center [299, 148] width 141 height 19
click at [403, 86] on button "Apply" at bounding box center [406, 92] width 26 height 17
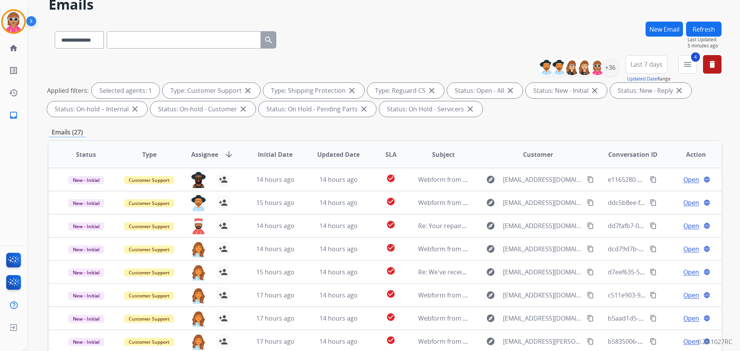
scroll to position [0, 0]
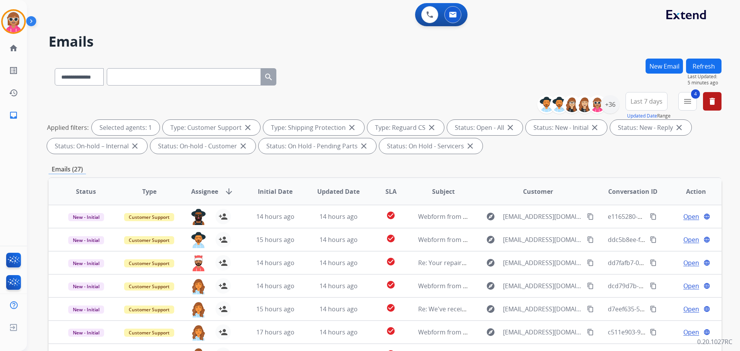
click at [699, 59] on button "Refresh" at bounding box center [703, 66] width 35 height 15
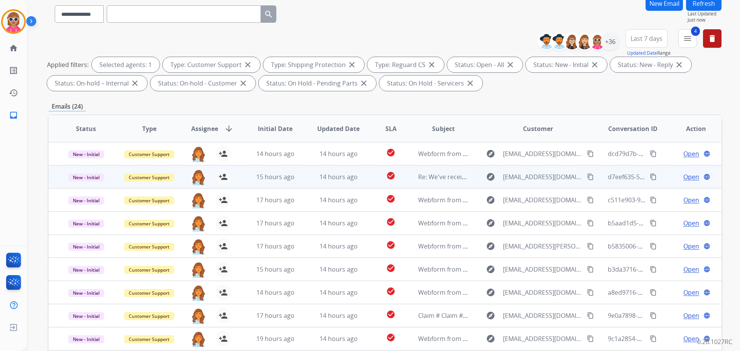
scroll to position [125, 0]
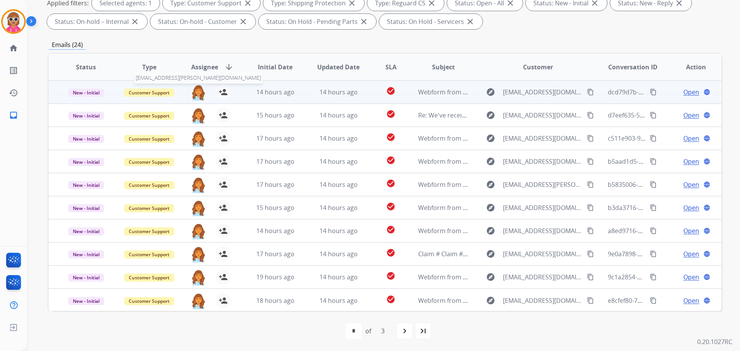
click at [194, 93] on img at bounding box center [198, 92] width 15 height 16
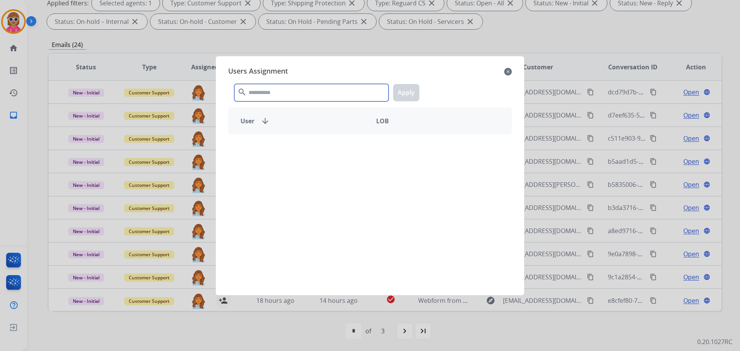
click at [267, 95] on input "text" at bounding box center [311, 92] width 154 height 17
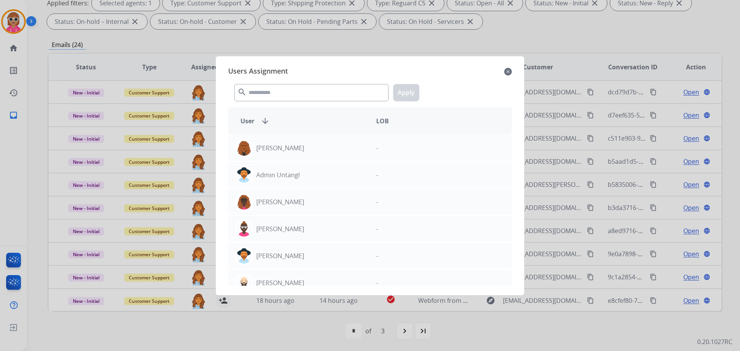
click at [557, 36] on div at bounding box center [370, 175] width 740 height 351
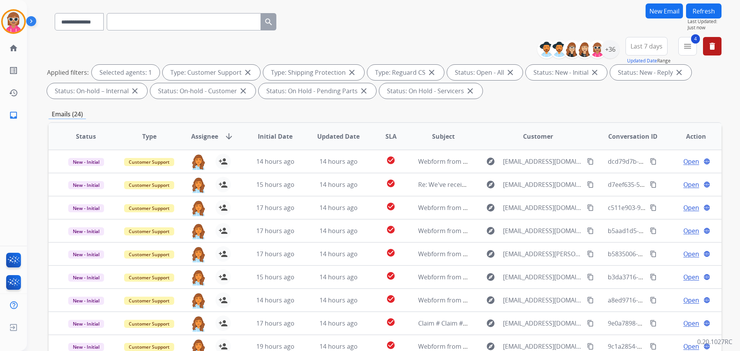
scroll to position [0, 0]
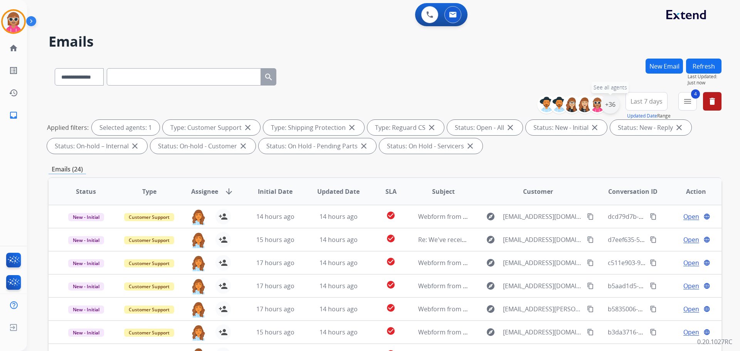
click at [614, 107] on div "+36" at bounding box center [610, 104] width 19 height 19
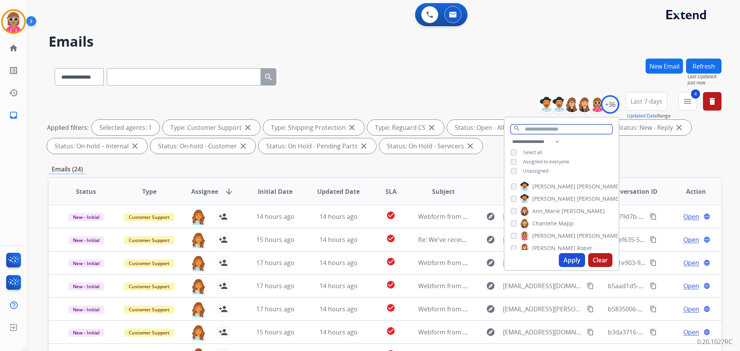
click at [549, 132] on input "text" at bounding box center [562, 130] width 102 height 10
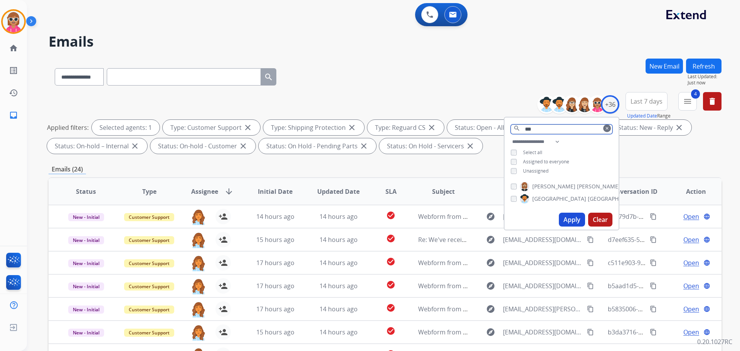
type input "***"
drag, startPoint x: 555, startPoint y: 199, endPoint x: 554, endPoint y: 207, distance: 7.9
click at [588, 199] on span "[GEOGRAPHIC_DATA]" at bounding box center [615, 199] width 54 height 8
click at [577, 215] on button "Apply" at bounding box center [572, 220] width 26 height 14
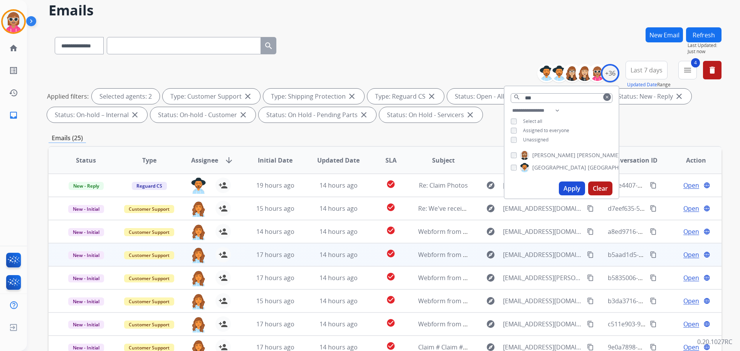
scroll to position [125, 0]
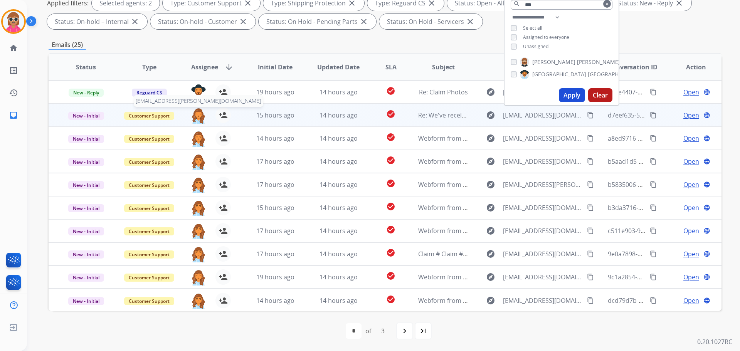
click at [197, 112] on img at bounding box center [198, 116] width 15 height 16
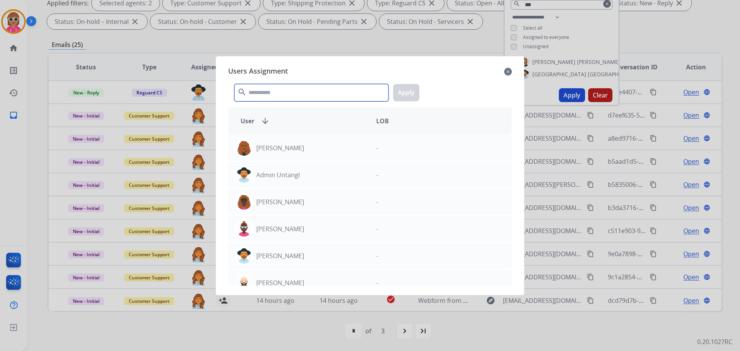
click at [255, 84] on input "text" at bounding box center [311, 92] width 154 height 17
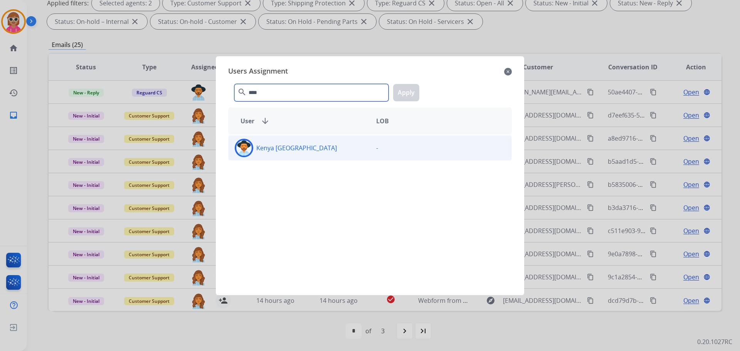
type input "****"
click at [350, 151] on div "Kenya [GEOGRAPHIC_DATA]" at bounding box center [299, 148] width 141 height 19
click at [406, 86] on button "Apply" at bounding box center [406, 92] width 26 height 17
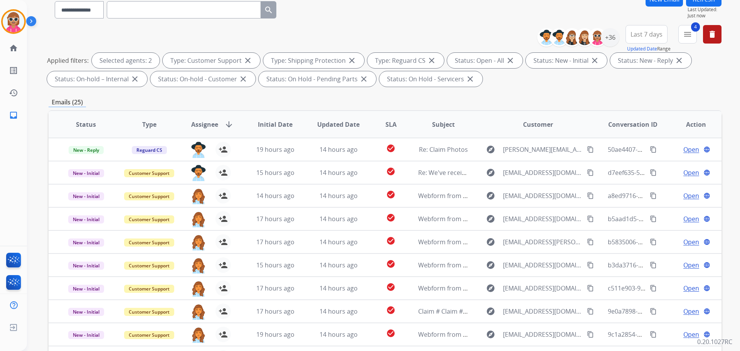
scroll to position [9, 0]
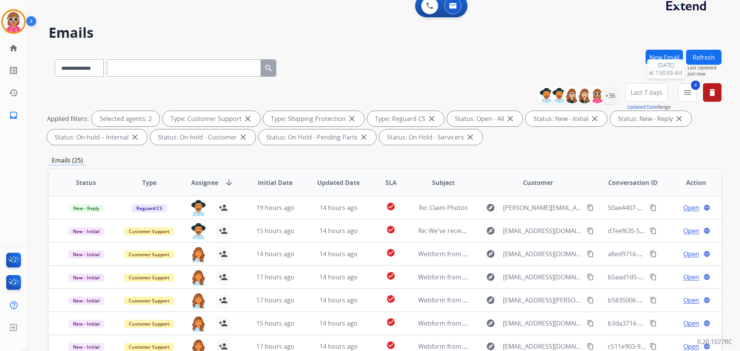
click at [704, 62] on div "Refresh Last Updated: Just now [DATE] 7:50:59 AM" at bounding box center [703, 63] width 35 height 27
click at [697, 51] on button "Refresh" at bounding box center [703, 57] width 35 height 15
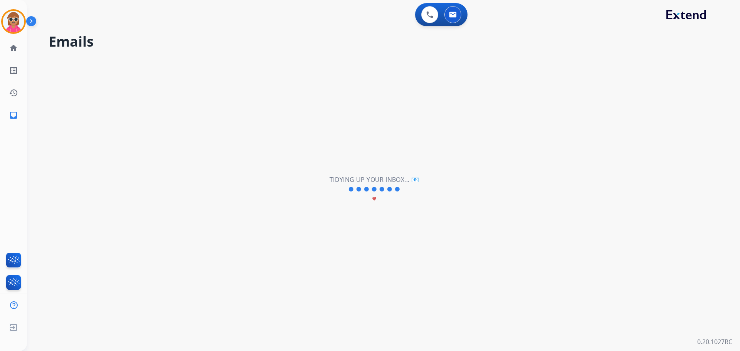
scroll to position [0, 0]
